Goal: Find specific page/section

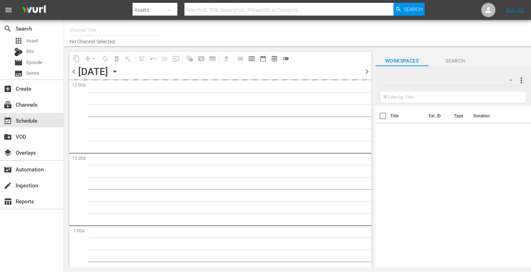
click at [94, 32] on input "text" at bounding box center [115, 30] width 91 height 17
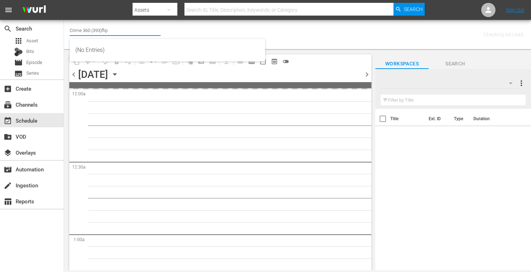
type input "Crime 360 (393)flipp"
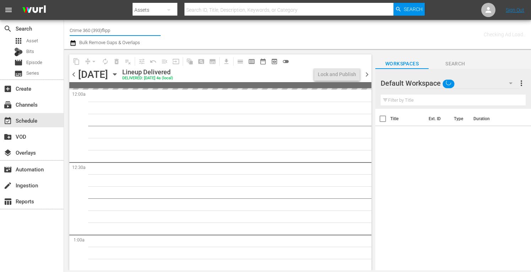
click at [120, 28] on input "Crime 360 (393)flipp" at bounding box center [115, 30] width 91 height 17
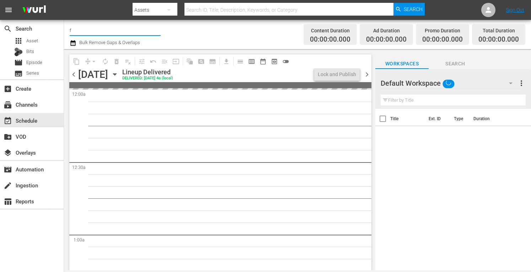
click at [120, 28] on input "f" at bounding box center [115, 30] width 91 height 17
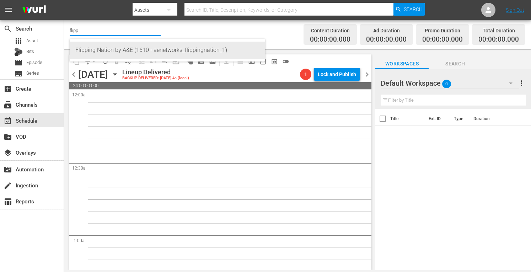
click at [103, 49] on div "Flipping Nation by A&E (1610 - aenetworks_flippingnation_1)" at bounding box center [167, 50] width 184 height 17
type input "Flipping Nation by A&E (1610 - aenetworks_flippingnation_1)"
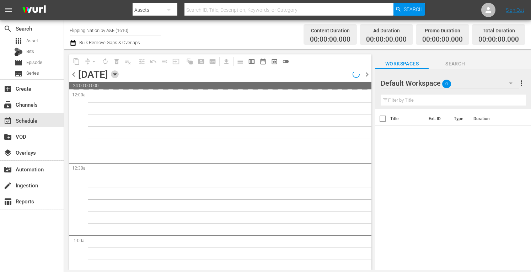
click at [119, 75] on icon "button" at bounding box center [115, 74] width 8 height 8
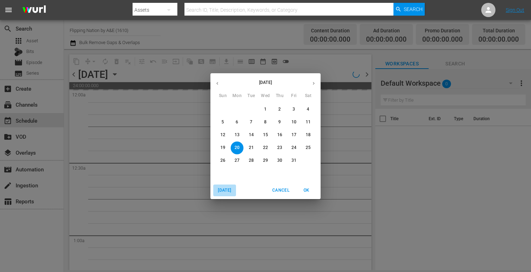
click at [223, 187] on span "[DATE]" at bounding box center [224, 190] width 17 height 7
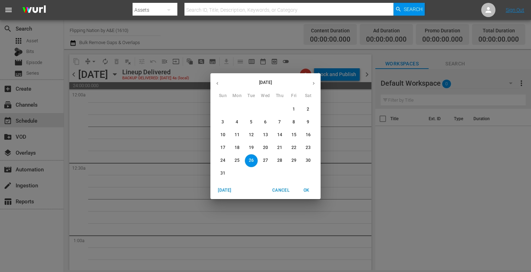
click at [313, 86] on icon "button" at bounding box center [313, 83] width 5 height 5
click at [236, 136] on p "15" at bounding box center [237, 135] width 5 height 6
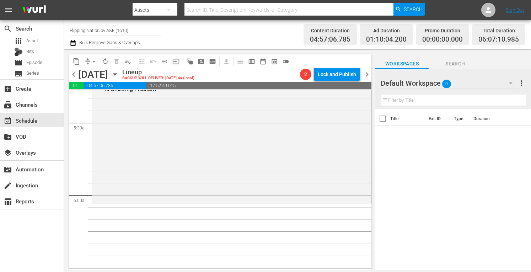
scroll to position [763, 0]
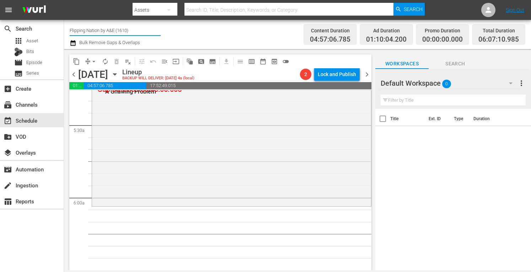
click at [93, 30] on input "Flipping Nation by A&E (1610)" at bounding box center [115, 30] width 91 height 17
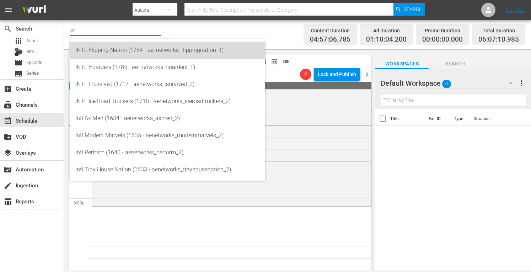
click at [106, 50] on div "INTL Flipping Nation (1784 - ae_networks_flippingnation_1)" at bounding box center [167, 50] width 184 height 17
type input "INTL Flipping Nation (1784 - ae_networks_flippingnation_1)"
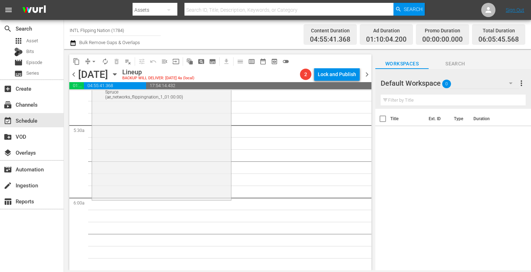
scroll to position [775, 0]
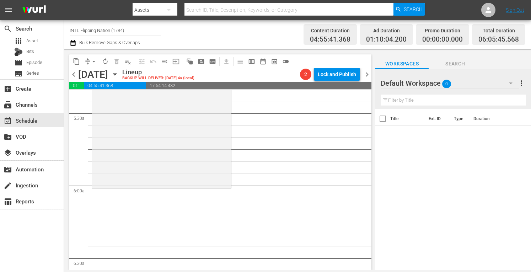
click at [112, 30] on input "INTL Flipping Nation (1784)" at bounding box center [115, 30] width 91 height 17
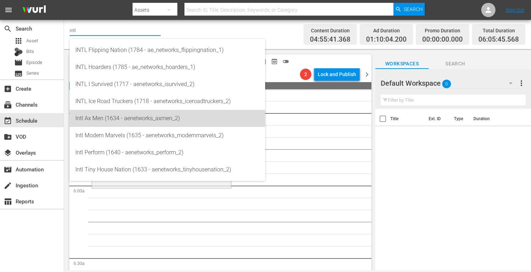
click at [100, 118] on div "Intl Ax Men (1634 - aenetworks_axmen_2)" at bounding box center [167, 118] width 184 height 17
type input "Intl Ax Men (1634 - aenetworks_axmen_2)"
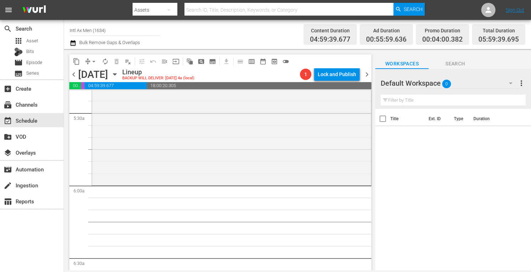
scroll to position [763, 0]
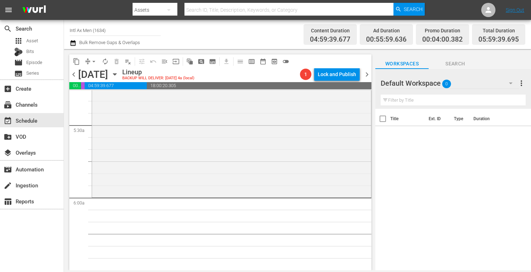
click at [116, 31] on input "Intl Ax Men (1634)" at bounding box center [115, 30] width 91 height 17
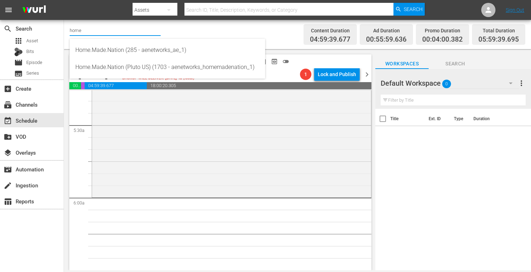
click at [107, 33] on input "home" at bounding box center [115, 30] width 91 height 17
type input "t"
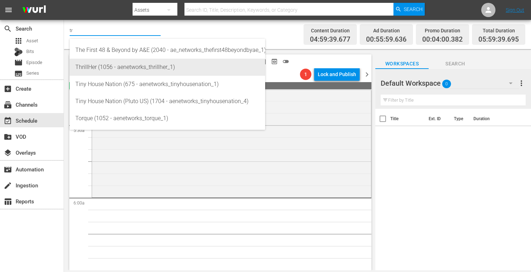
type input "t"
